Goal: Task Accomplishment & Management: Manage account settings

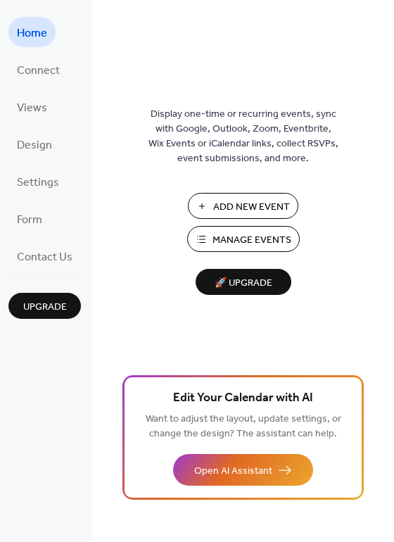
click at [204, 242] on button "Manage Events" at bounding box center [243, 239] width 113 height 26
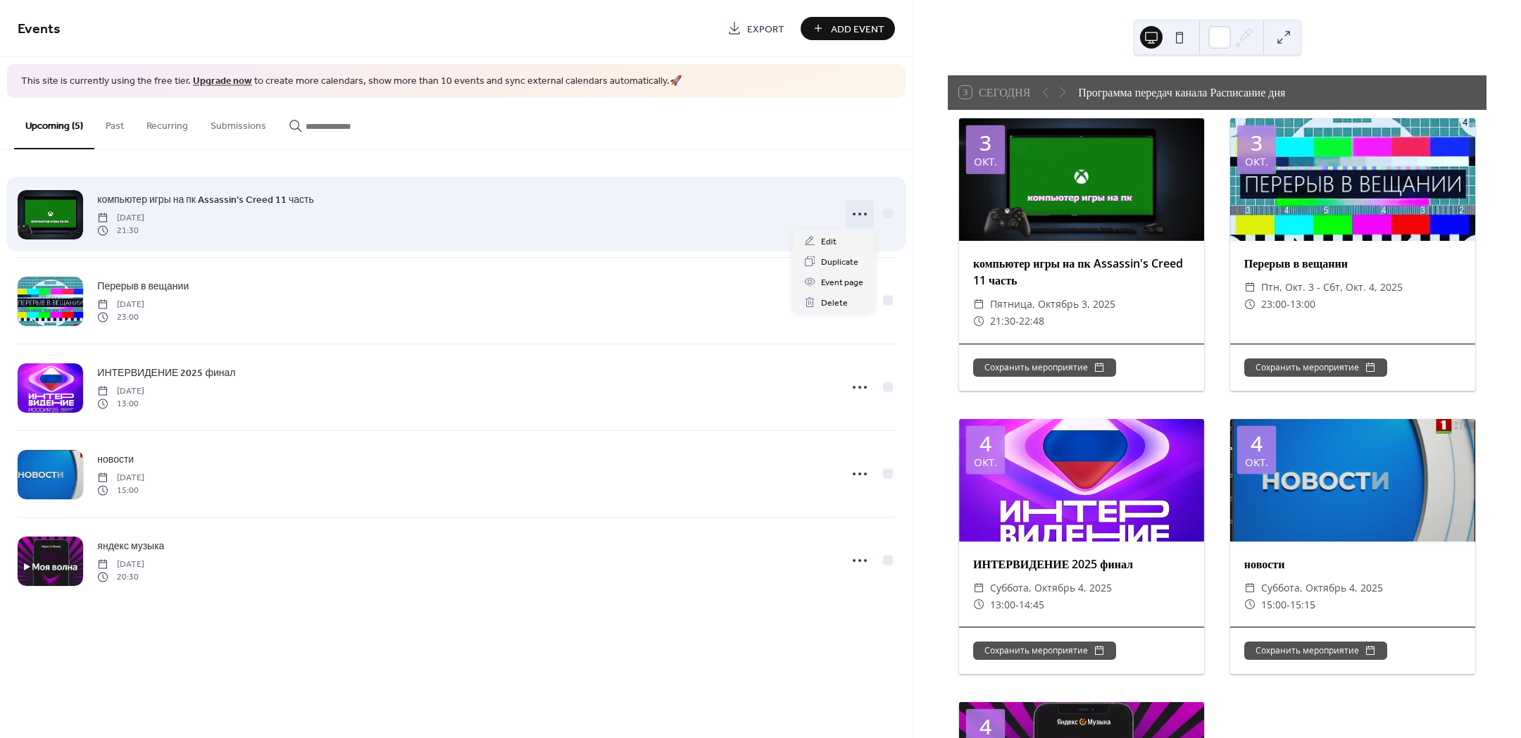
click at [856, 216] on icon at bounding box center [860, 214] width 23 height 23
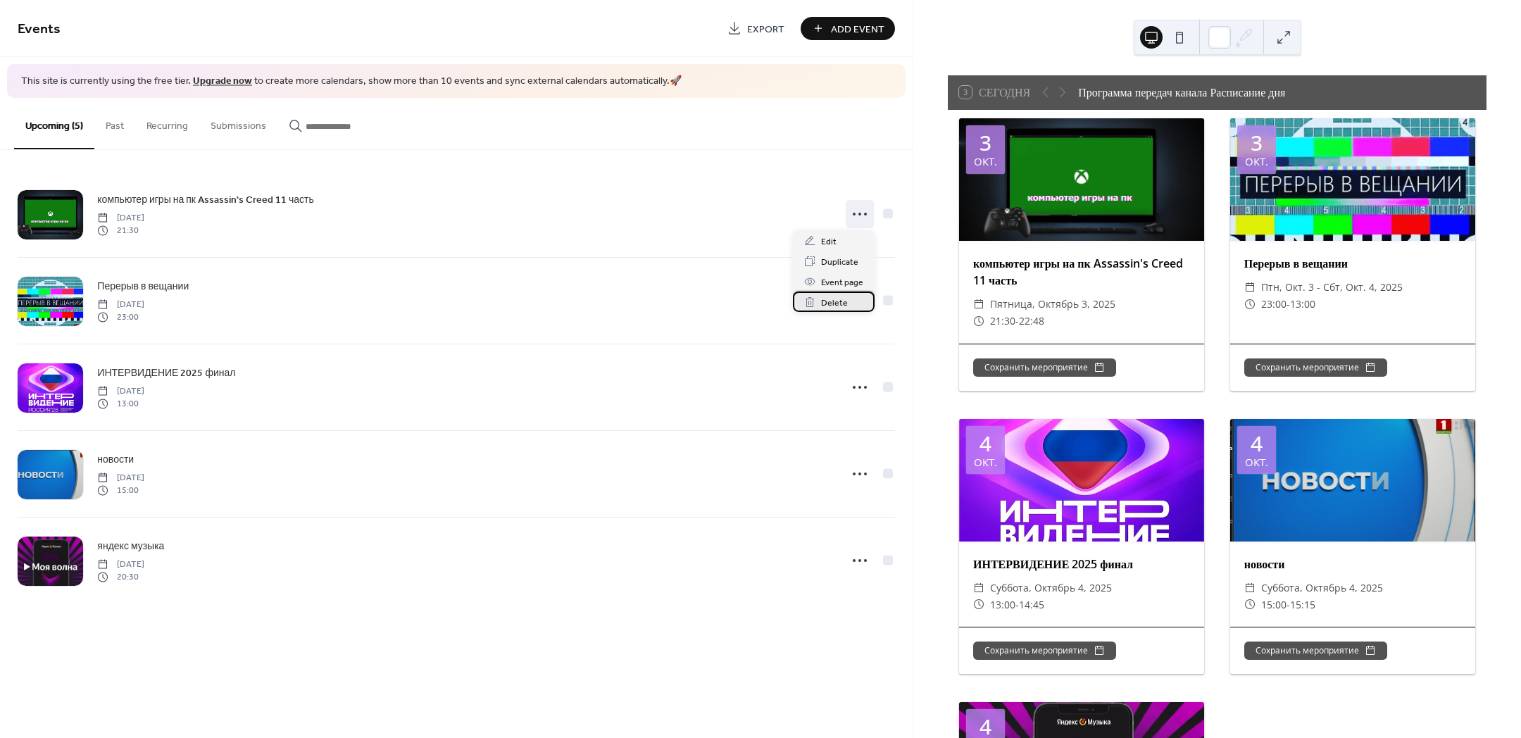
click at [818, 294] on div "Delete" at bounding box center [834, 302] width 82 height 20
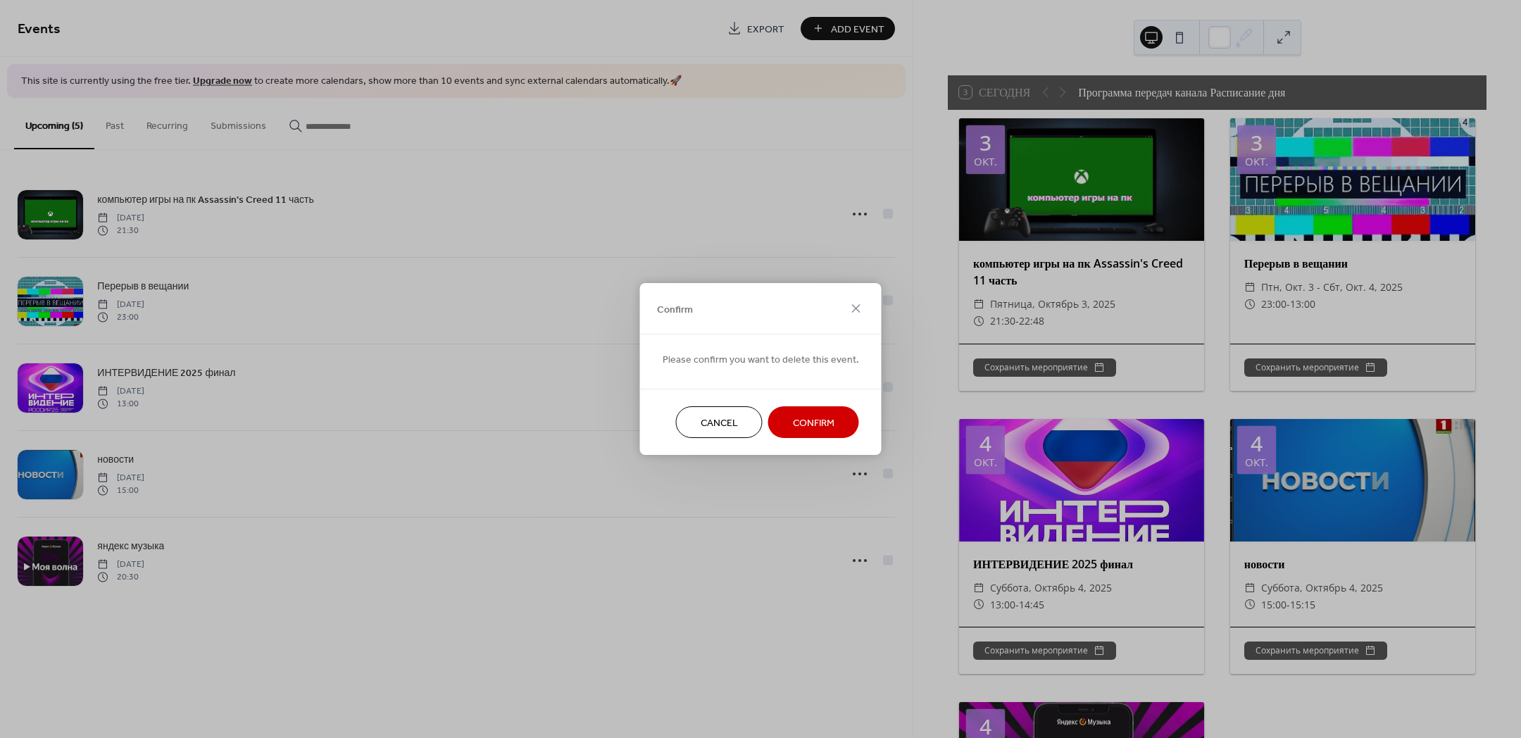
click at [808, 416] on span "Confirm" at bounding box center [814, 423] width 42 height 15
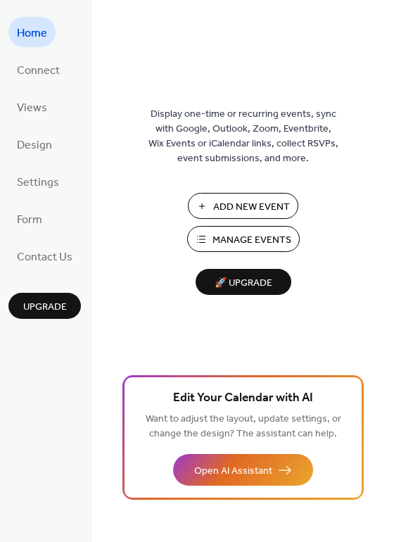
click at [220, 237] on span "Manage Events" at bounding box center [252, 240] width 79 height 15
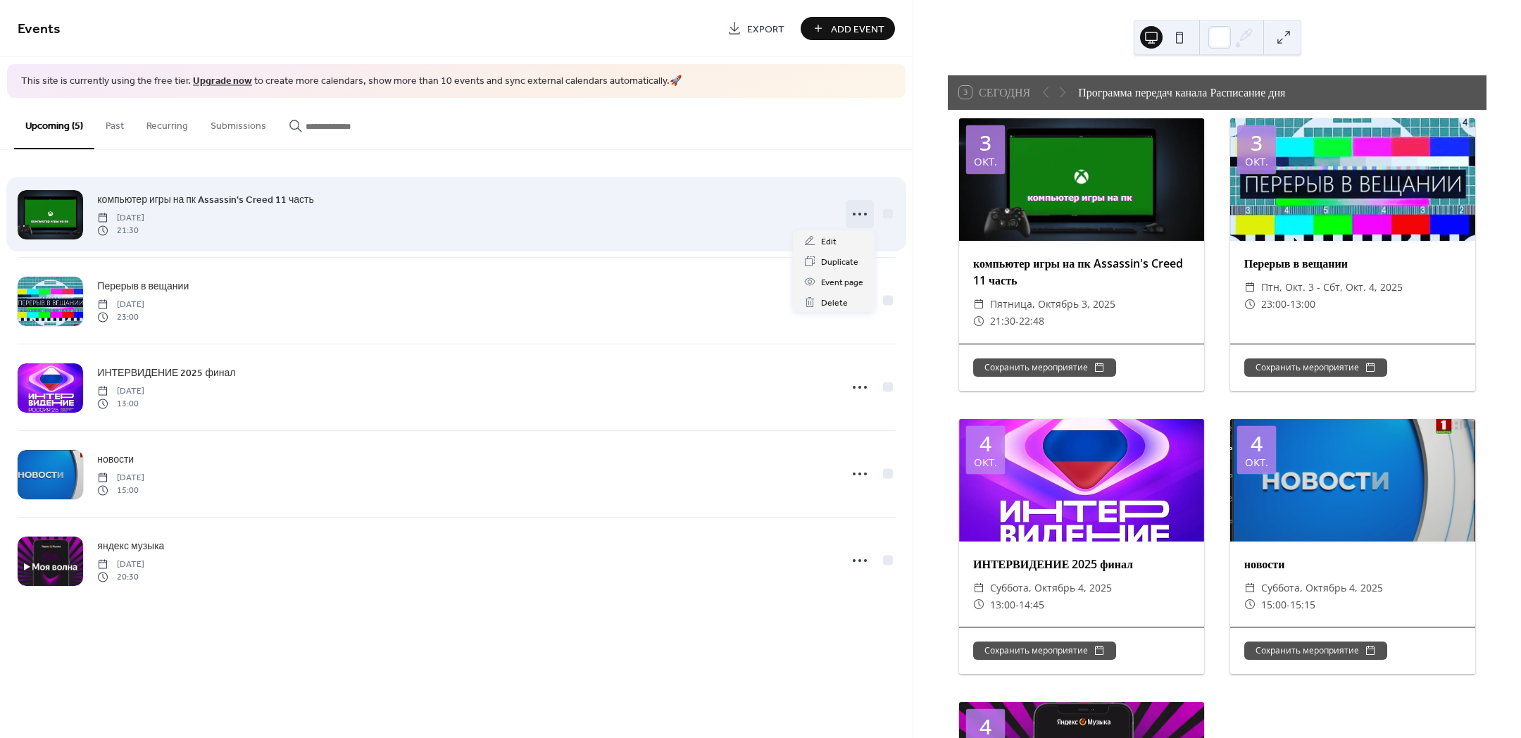
click at [865, 209] on icon at bounding box center [860, 214] width 23 height 23
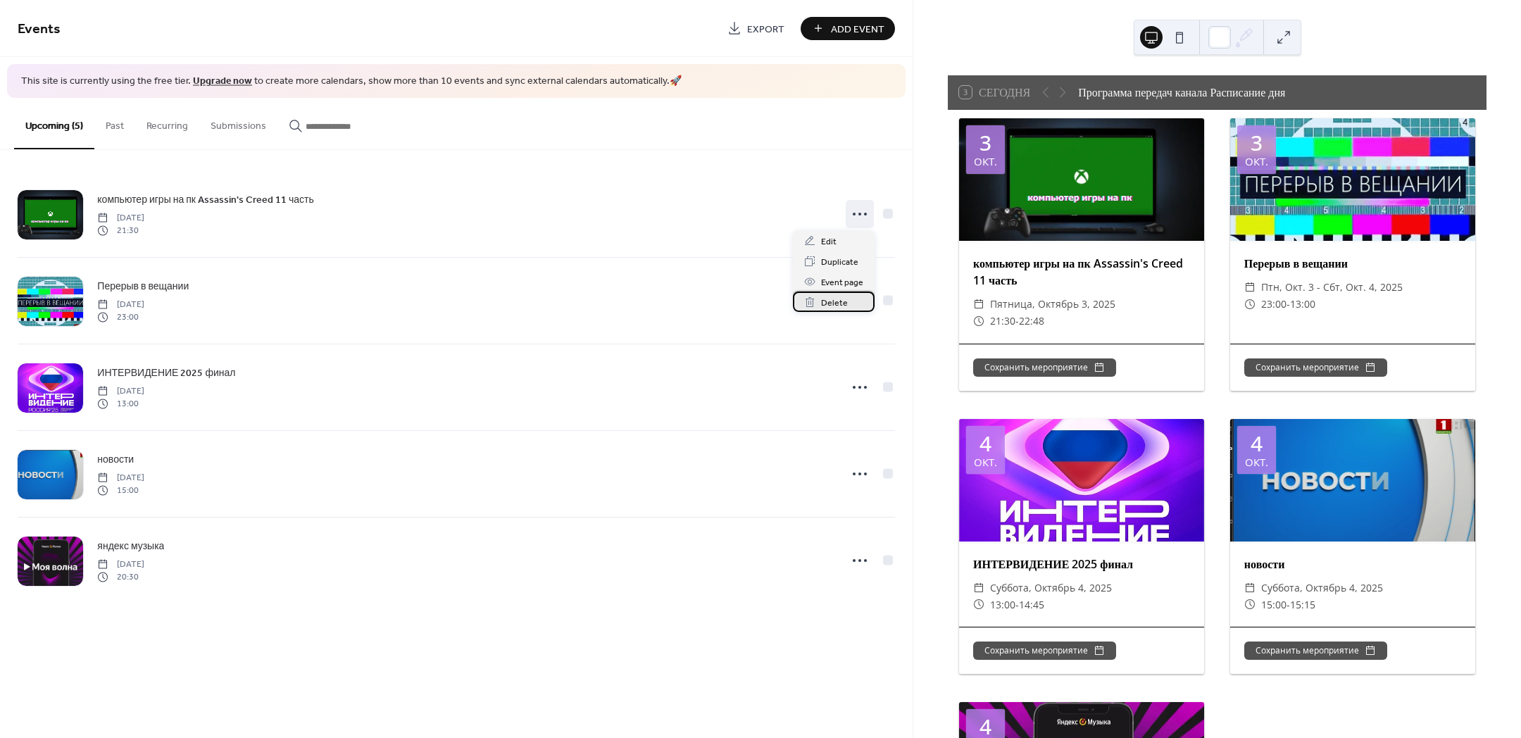
click at [832, 300] on span "Delete" at bounding box center [834, 303] width 27 height 15
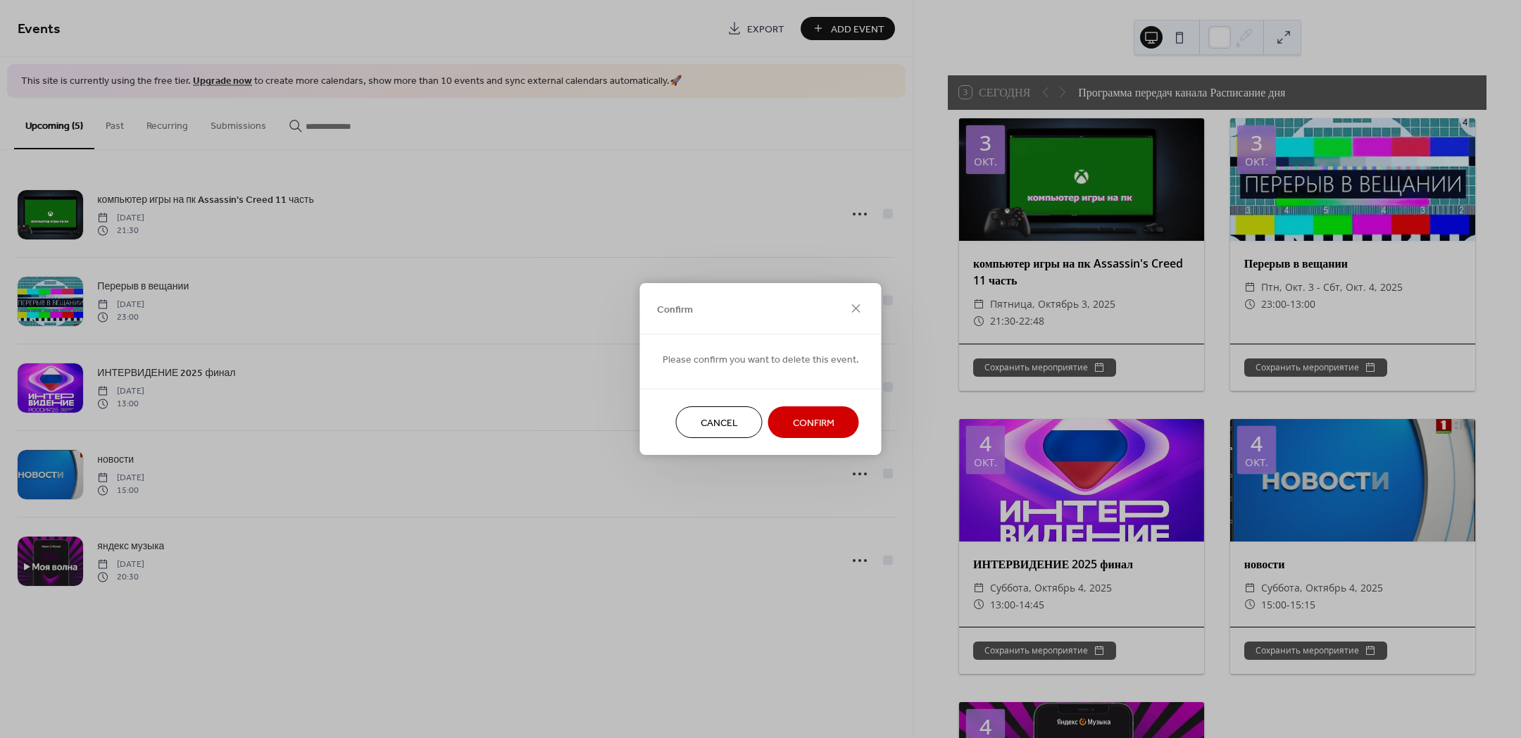
click at [806, 423] on span "Confirm" at bounding box center [814, 423] width 42 height 15
